Goal: Obtain resource: Download file/media

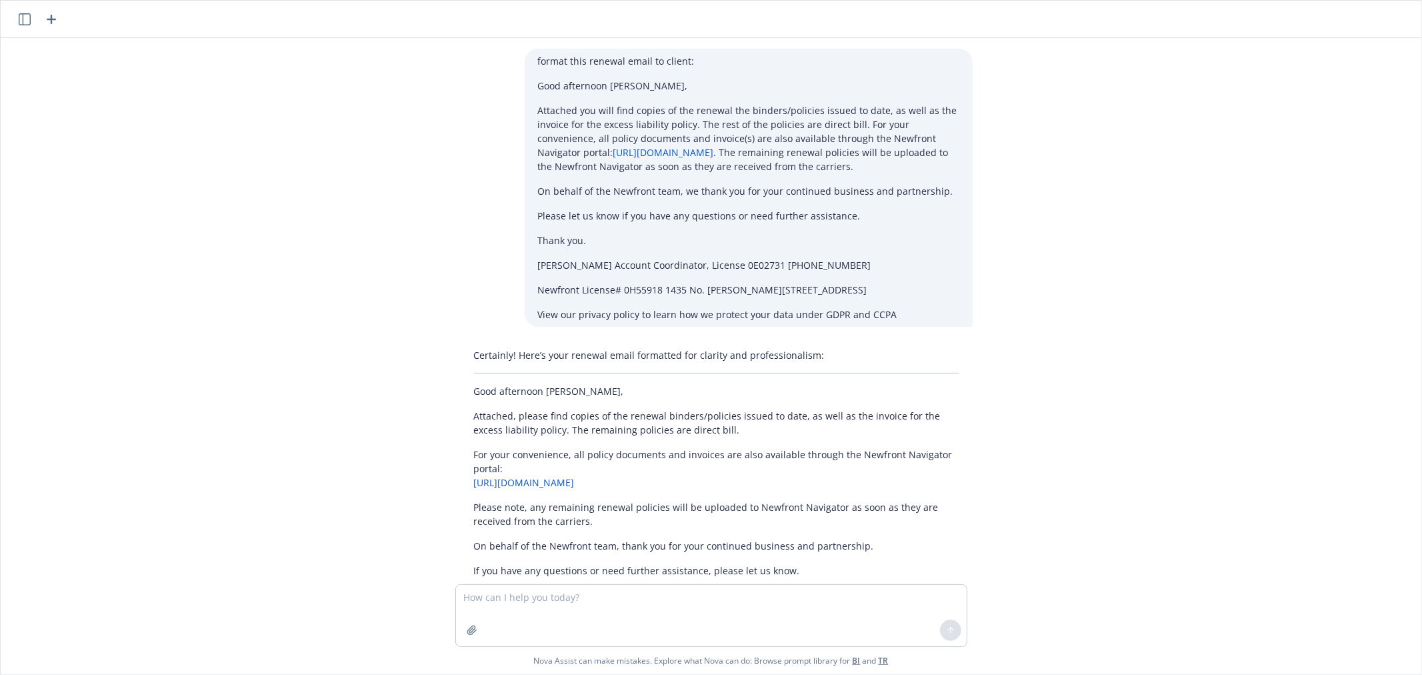
scroll to position [1188, 0]
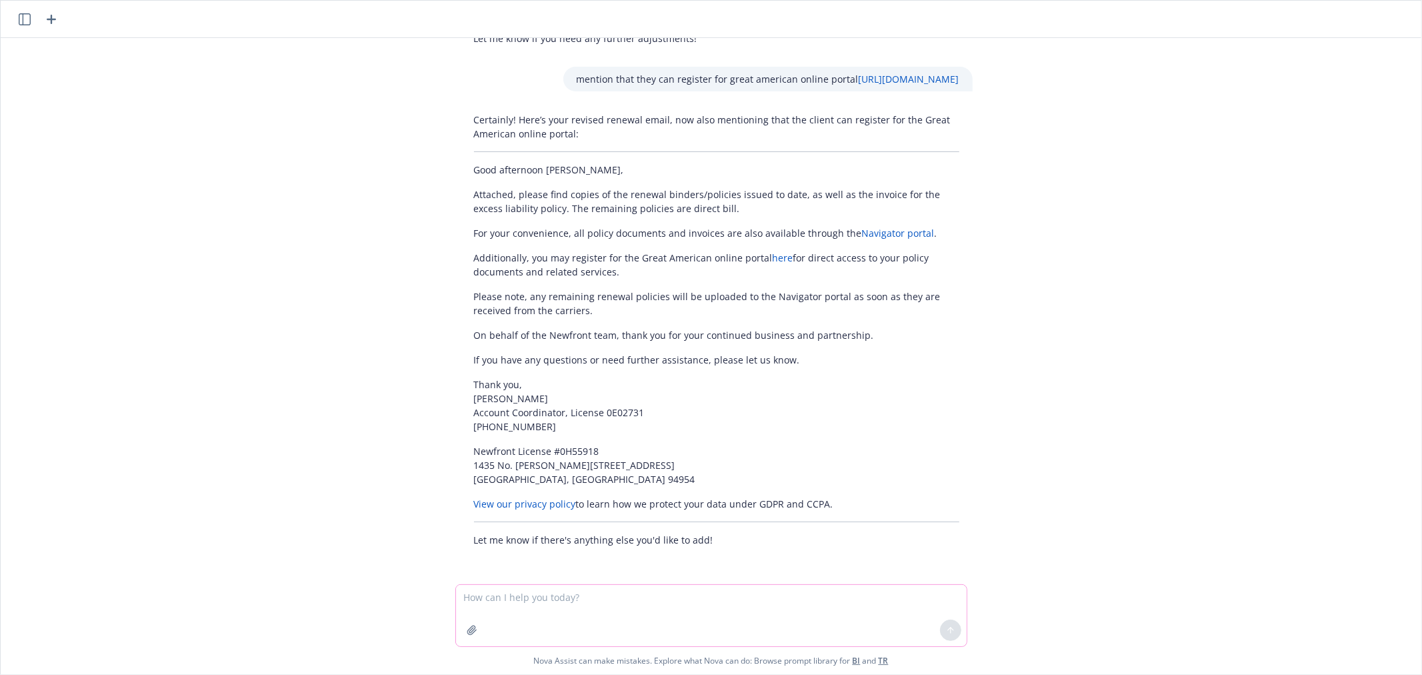
click at [535, 610] on textarea at bounding box center [711, 615] width 511 height 61
paste textarea "Attached you will find copies of the renewal invoices and the binders/policies …"
type textarea "format this client email: Attached you will find copies of the renewal invoices…"
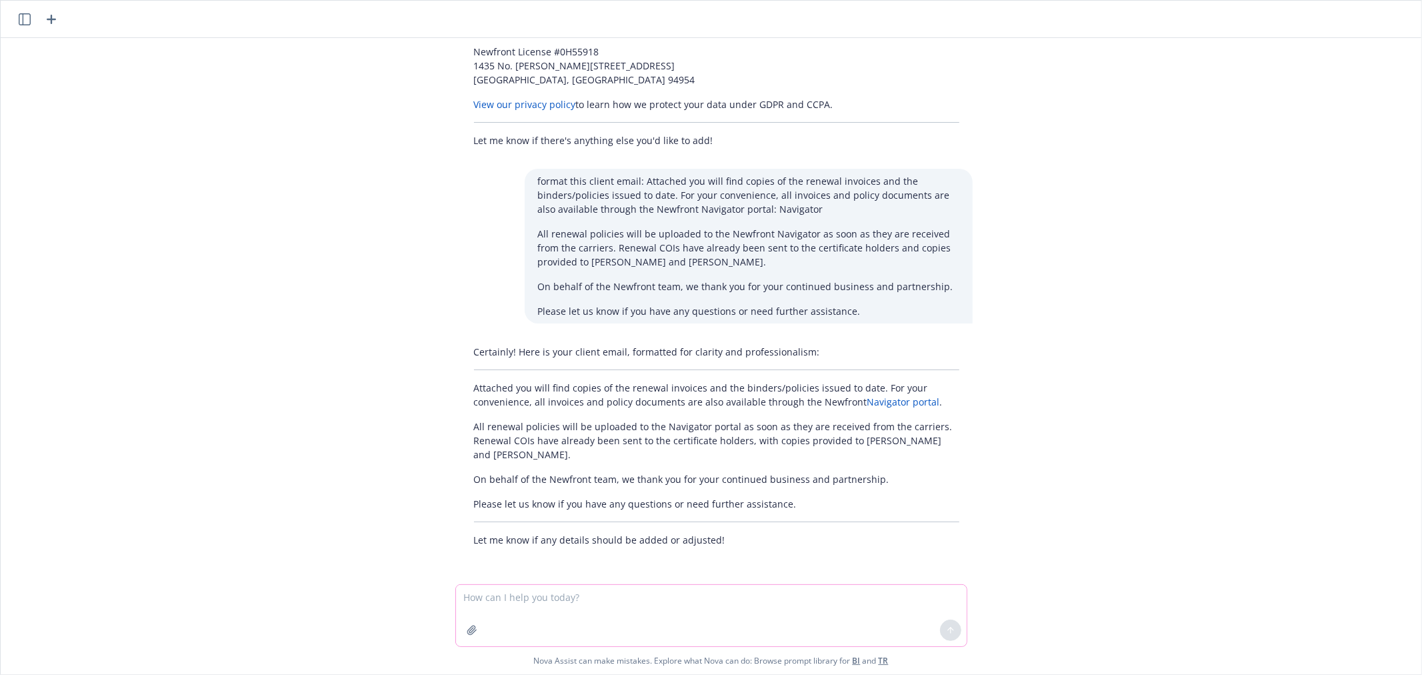
scroll to position [1574, 0]
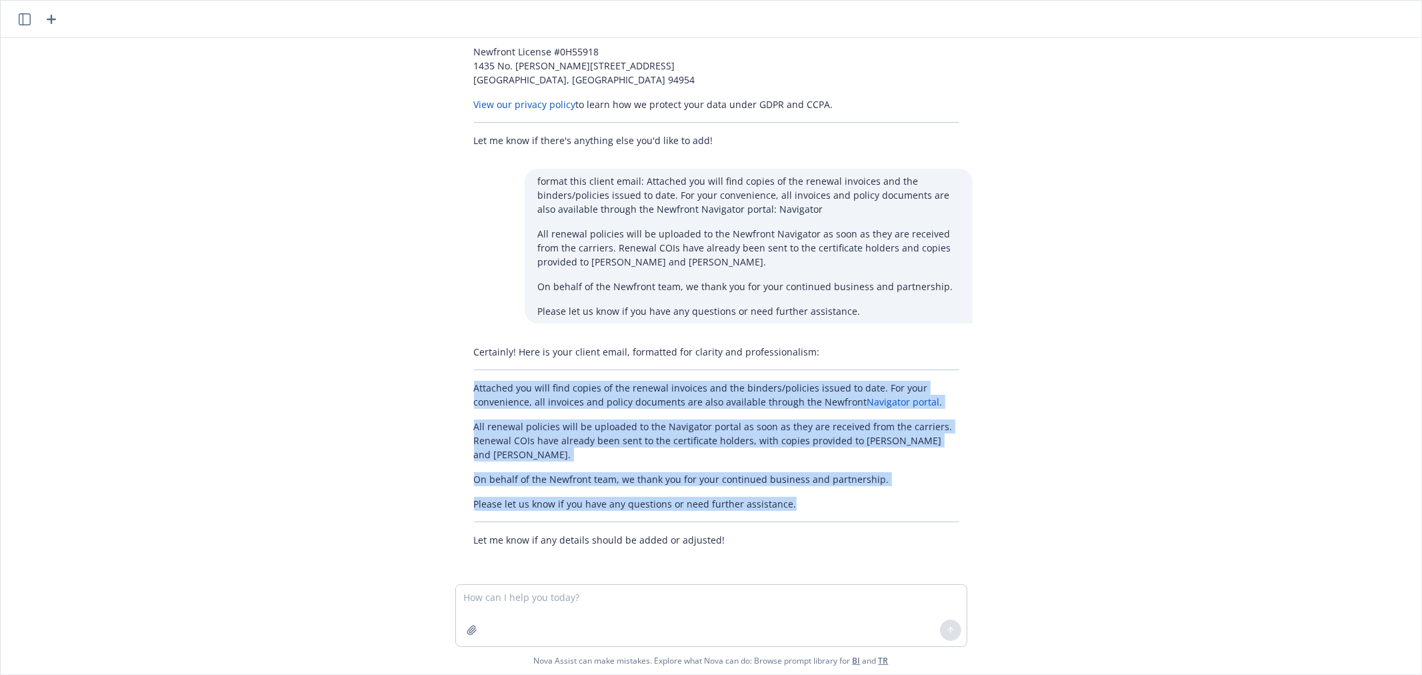
drag, startPoint x: 469, startPoint y: 403, endPoint x: 787, endPoint y: 499, distance: 331.6
click at [787, 499] on div "Certainly! Here is your client email, formatted for clarity and professionalism…" at bounding box center [717, 445] width 512 height 213
copy div "Attached you will find copies of the renewal invoices and the binders/policies …"
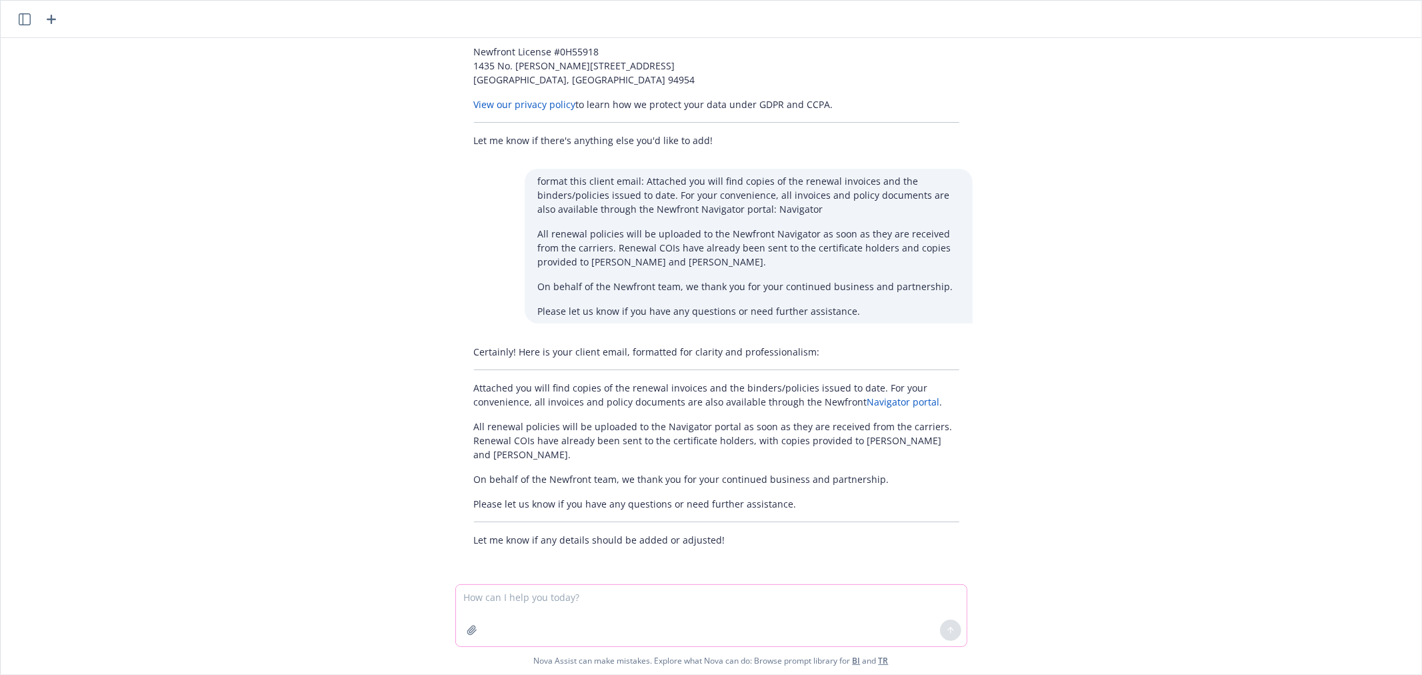
click at [648, 615] on textarea at bounding box center [711, 615] width 511 height 61
type textarea "d"
paste textarea "[PERSON_NAME] President & Chief Executive Officer"
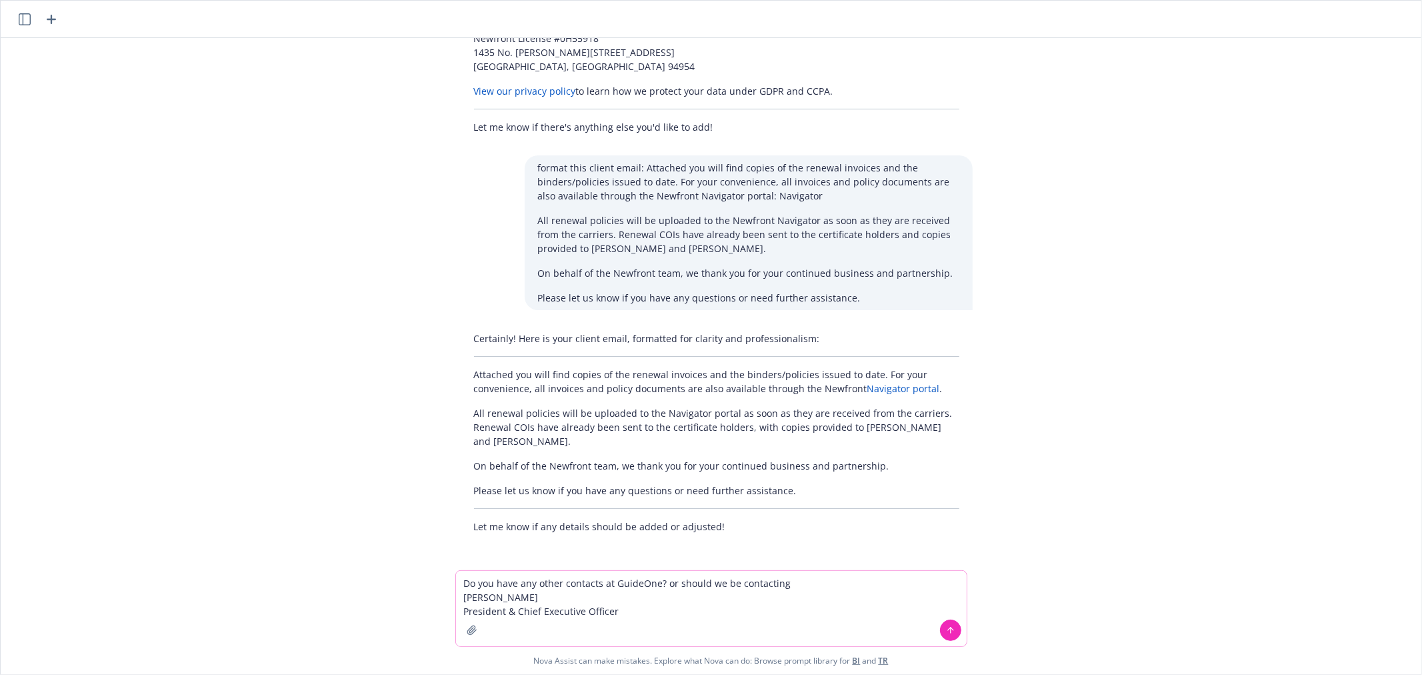
click at [655, 595] on textarea "Do you have any other contacts at GuideOne? or should we be contacting [PERSON_…" at bounding box center [711, 608] width 511 height 75
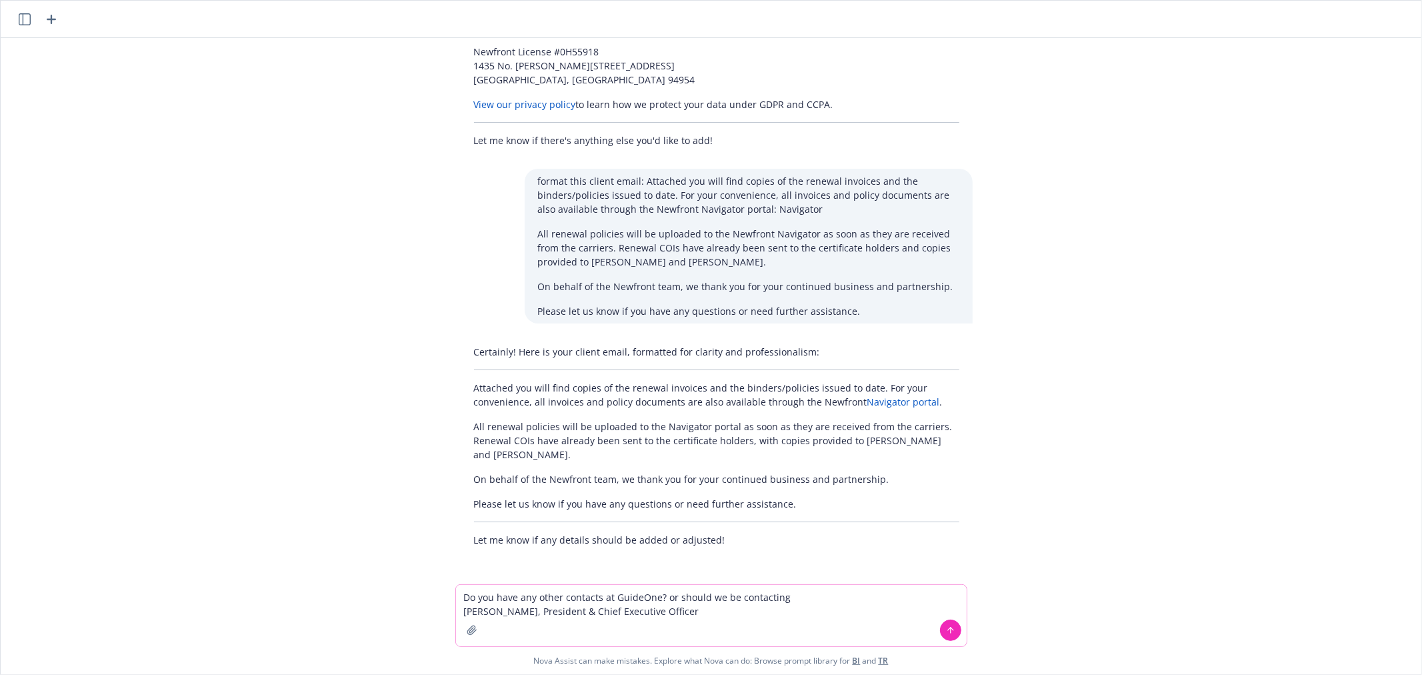
click at [704, 607] on textarea "Do you have any other contacts at GuideOne? or should we be contacting [PERSON_…" at bounding box center [711, 615] width 511 height 61
click at [467, 591] on textarea "Do you have any other contacts at GuideOne? or should we be contacting [PERSON_…" at bounding box center [711, 615] width 511 height 61
type textarea "format this email? Do you have any other contacts at [GEOGRAPHIC_DATA]? or shou…"
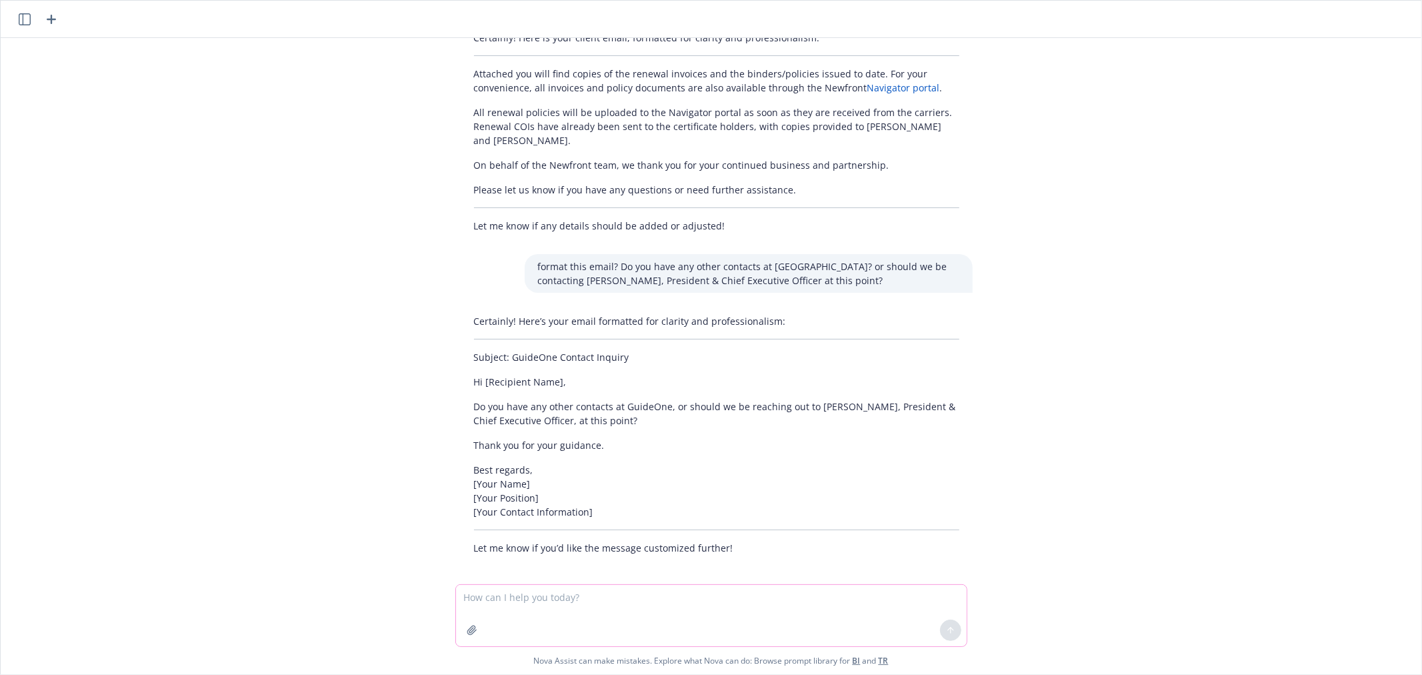
scroll to position [1896, 0]
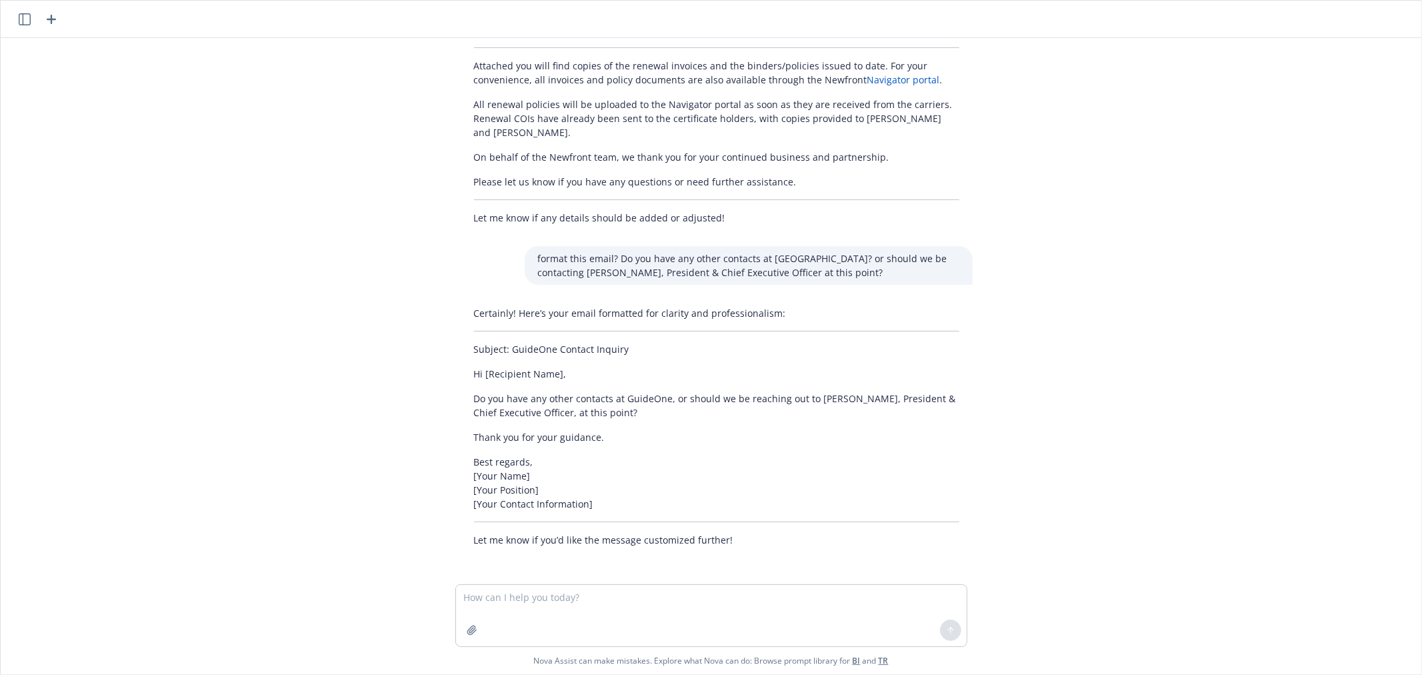
drag, startPoint x: 468, startPoint y: 395, endPoint x: 645, endPoint y: 407, distance: 177.8
click at [645, 407] on p "Do you have any other contacts at GuideOne, or should we be reaching out to [PE…" at bounding box center [716, 405] width 485 height 28
copy p "Do you have any other contacts at GuideOne, or should we be reaching out to [PE…"
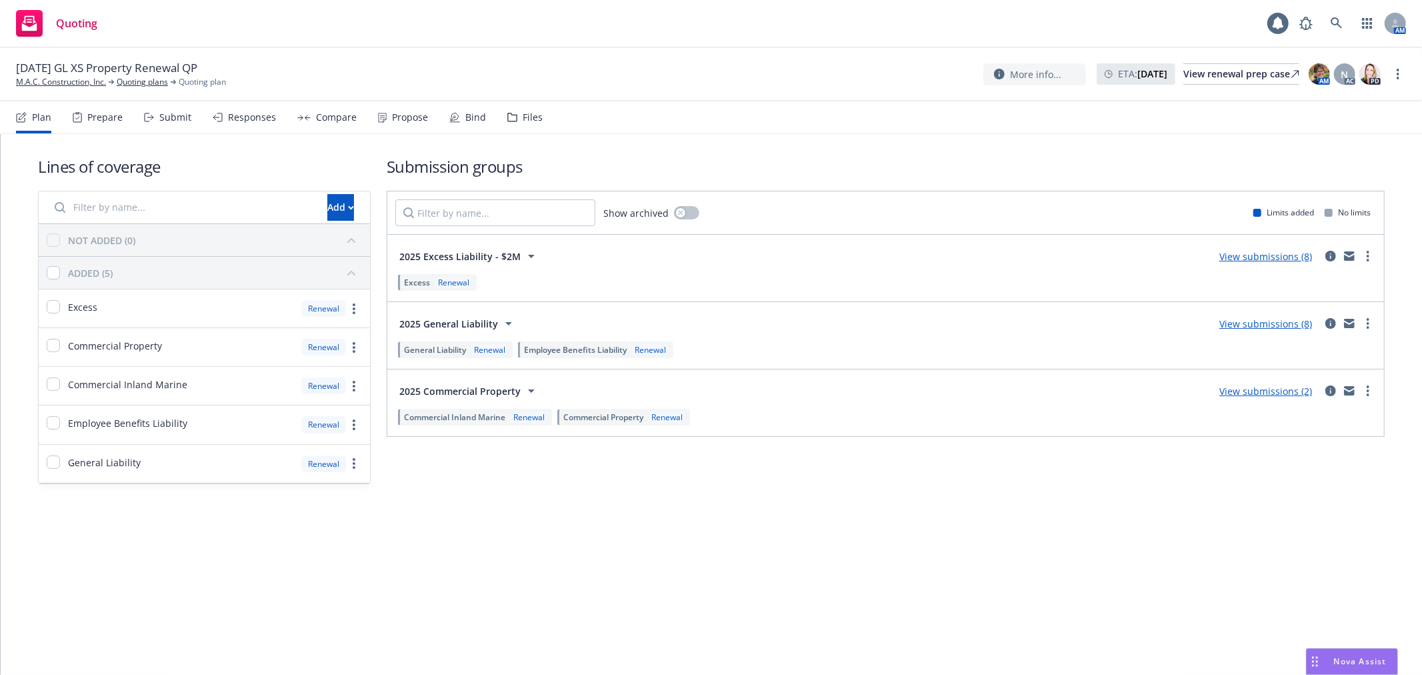
click at [537, 109] on nav "Plan Prepare Submit Responses Compare Propose Bind Files" at bounding box center [711, 117] width 1390 height 32
click at [527, 116] on div "Files" at bounding box center [533, 117] width 20 height 11
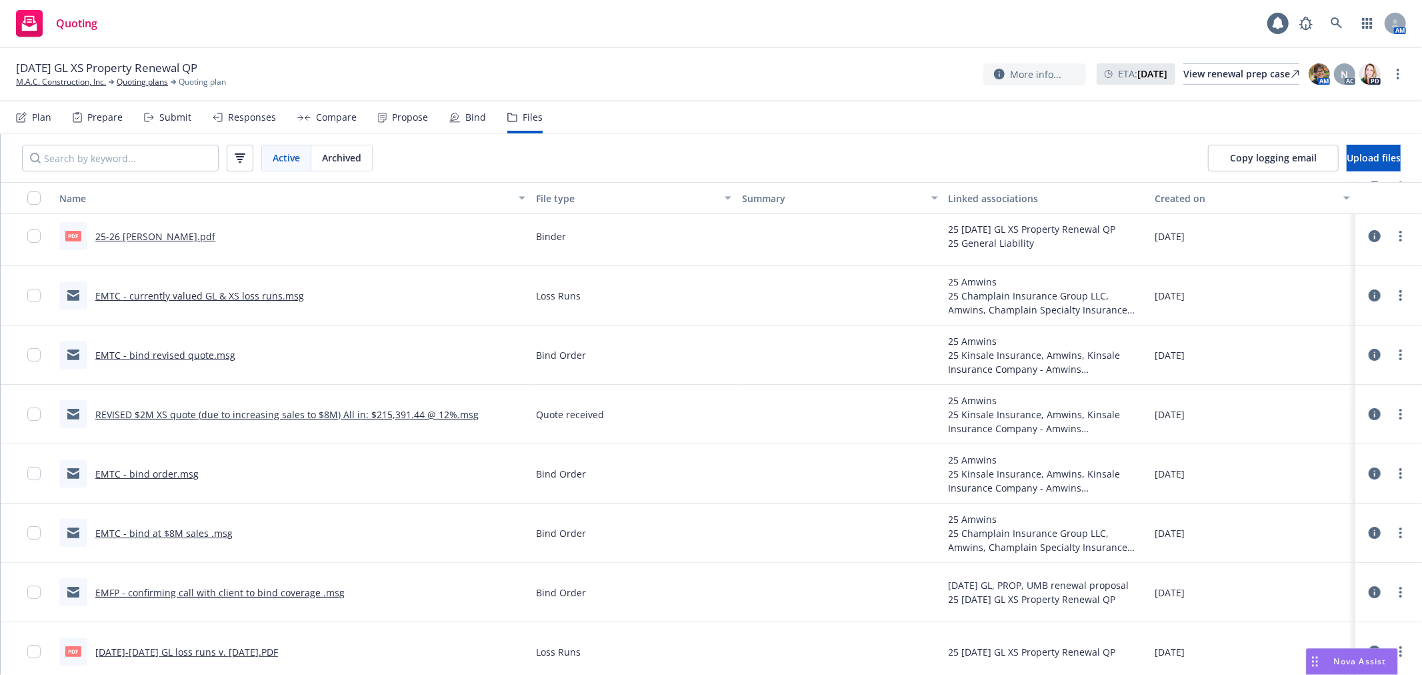
scroll to position [148, 0]
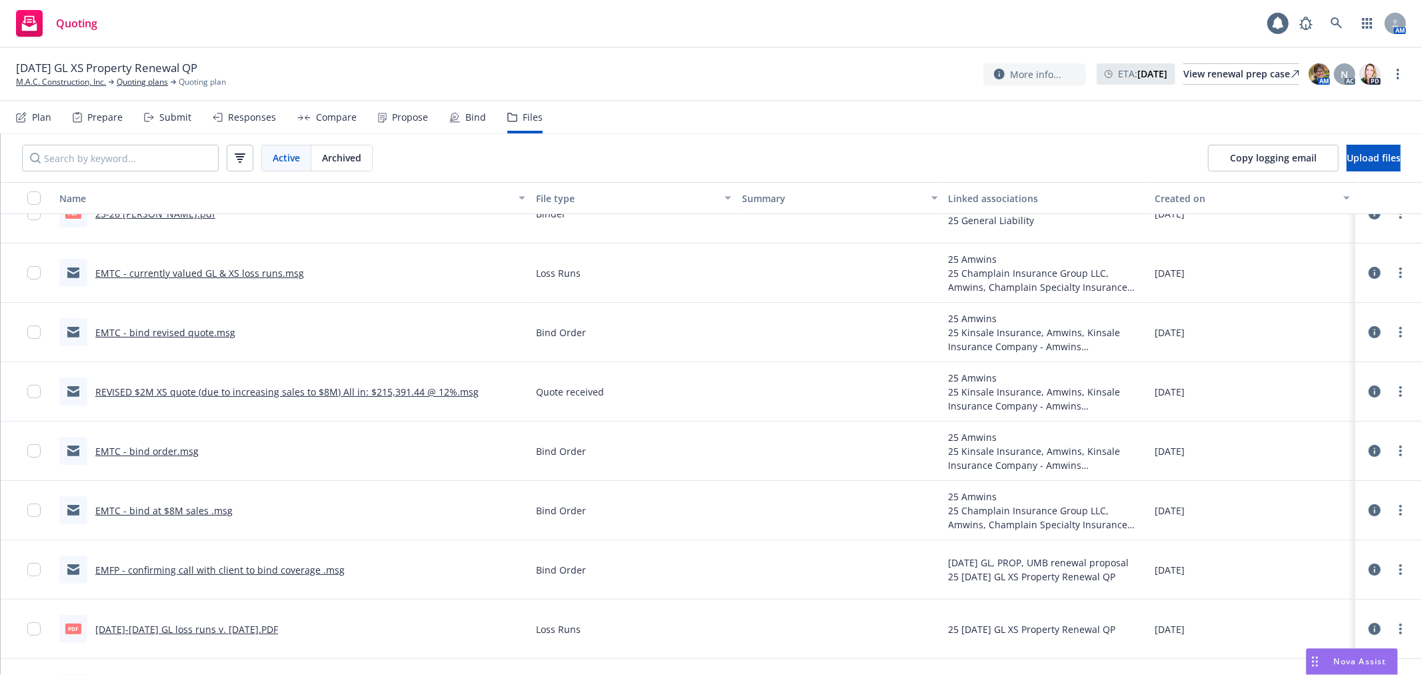
click at [188, 565] on link "EMFP - confirming call with client to bind coverage .msg" at bounding box center [219, 569] width 249 height 13
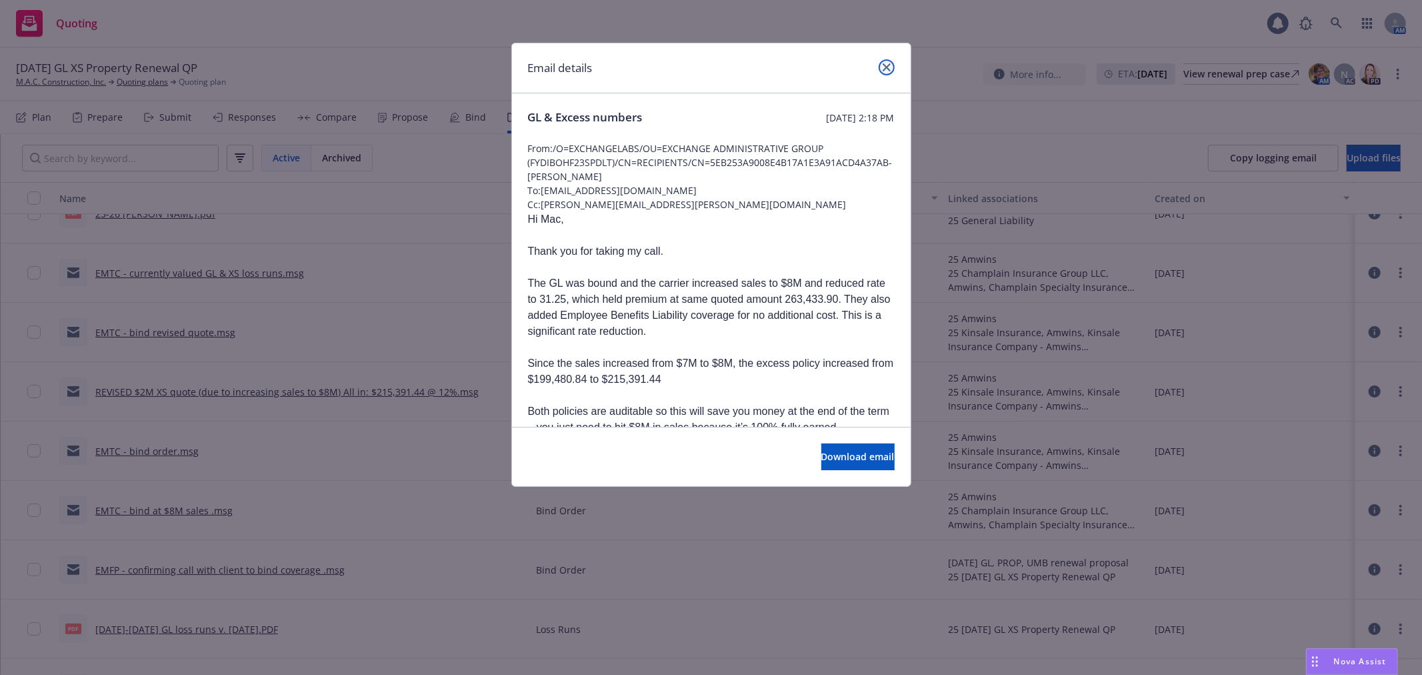
click at [881, 69] on link "close" at bounding box center [887, 67] width 16 height 16
